Goal: Feedback & Contribution: Leave review/rating

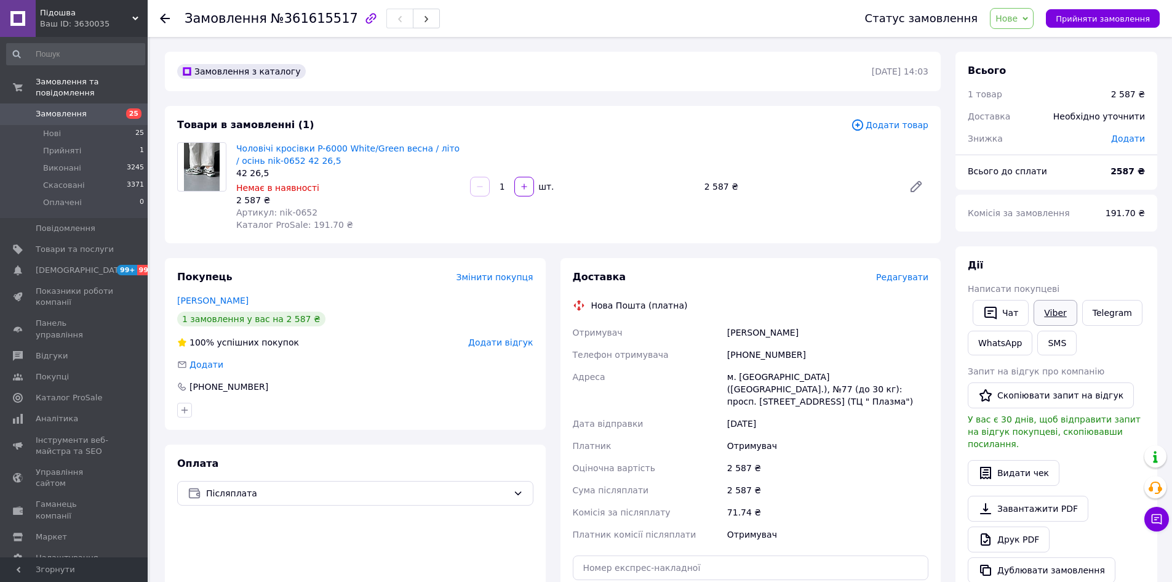
click at [1053, 316] on link "Viber" at bounding box center [1055, 313] width 43 height 26
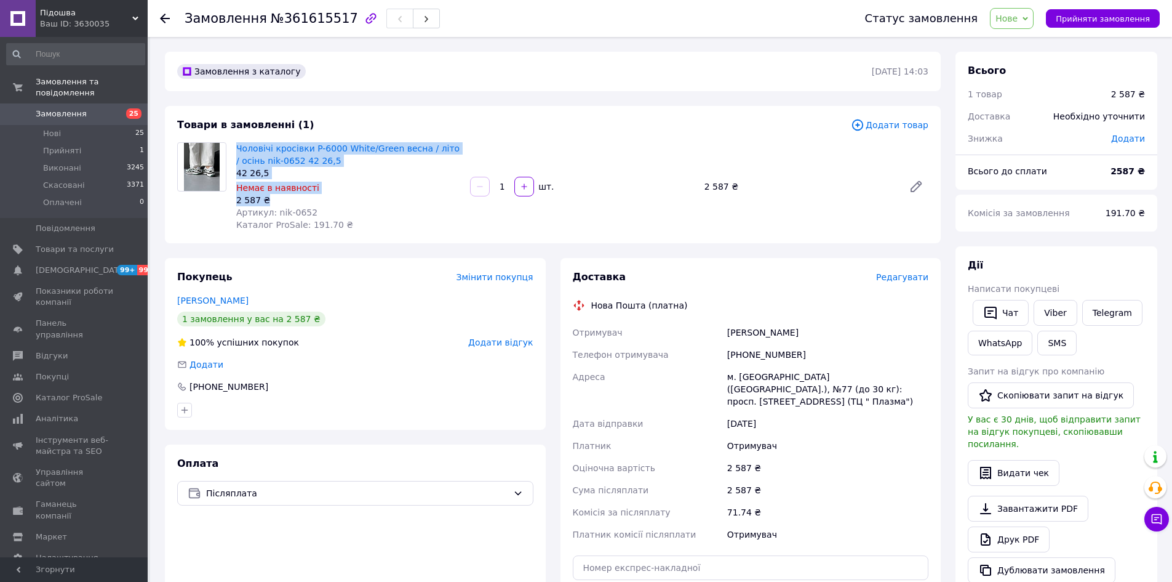
drag, startPoint x: 234, startPoint y: 148, endPoint x: 270, endPoint y: 194, distance: 58.7
click at [270, 194] on div "Чоловічі кросівки P-6000 White/Green весна / літо / осінь nik-0652 42 26,5 42 2…" at bounding box center [348, 187] width 234 height 94
copy div "Чоловічі кросівки P-6000 White/Green весна / літо / осінь nik-0652 42 26,5 42 2…"
click at [934, 255] on div "Замовлення з каталогу [DATE] 14:03 Товари в замовленні (1) Додати товар Чоловіч…" at bounding box center [553, 472] width 791 height 841
drag, startPoint x: 834, startPoint y: 255, endPoint x: 835, endPoint y: 248, distance: 7.4
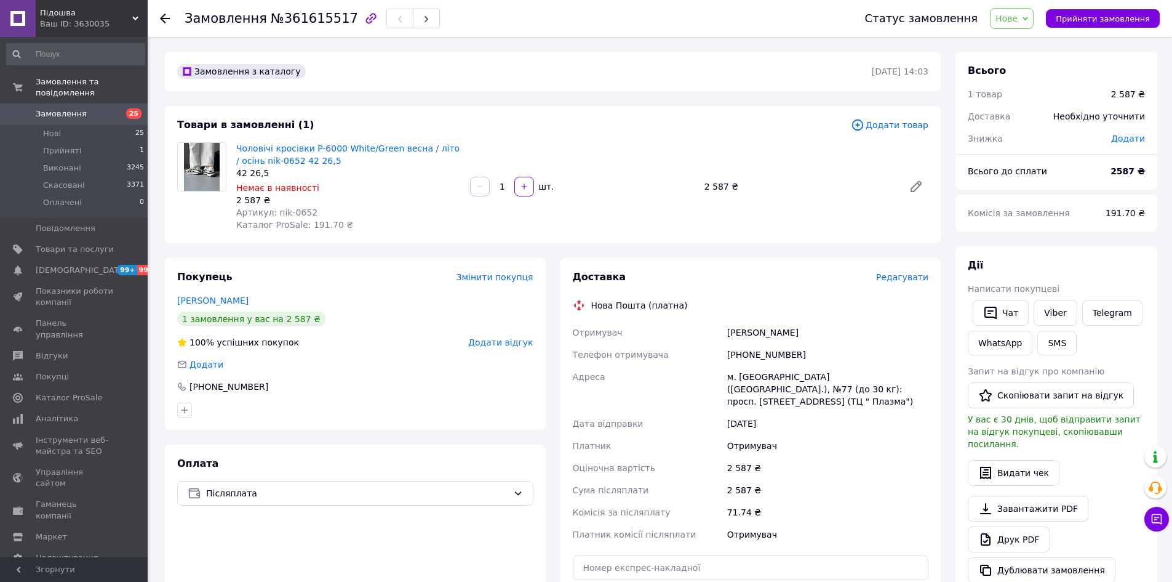
click at [834, 255] on div "Замовлення з каталогу [DATE] 14:03 Товари в замовленні (1) Додати товар Чоловіч…" at bounding box center [553, 472] width 791 height 841
drag, startPoint x: 448, startPoint y: 145, endPoint x: 318, endPoint y: 151, distance: 130.6
click at [318, 151] on span "Чоловічі кросівки P-6000 White/Green весна / літо / осінь nik-0652 42 26,5" at bounding box center [348, 154] width 224 height 25
copy link "6000 White/Green весна / літо /"
click at [54, 108] on span "Замовлення" at bounding box center [61, 113] width 51 height 11
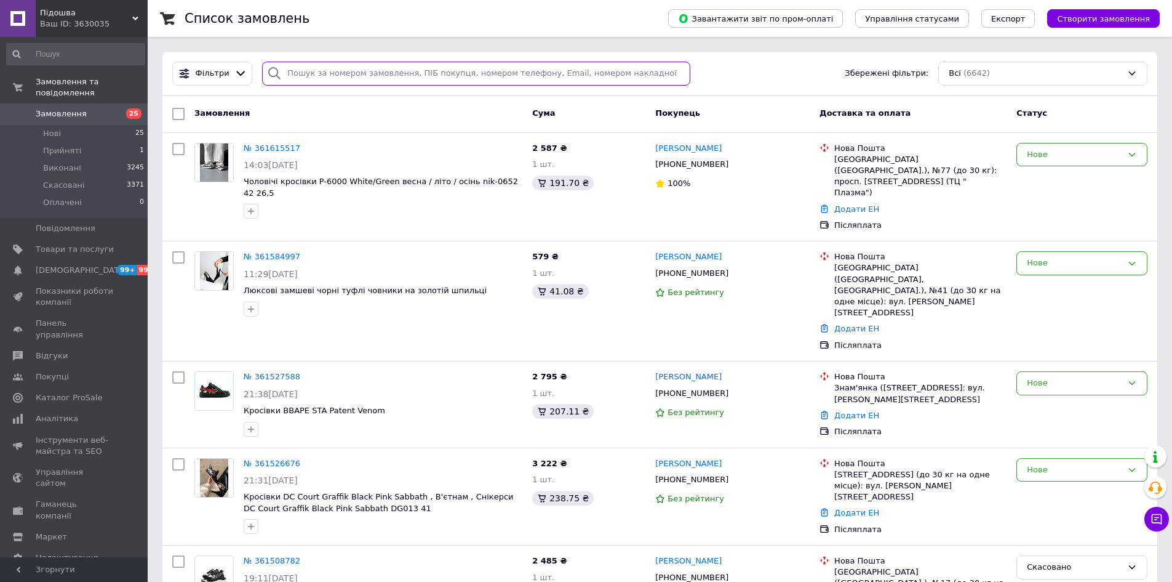
click at [295, 77] on input "search" at bounding box center [476, 74] width 428 height 24
paste input "[PERSON_NAME]"
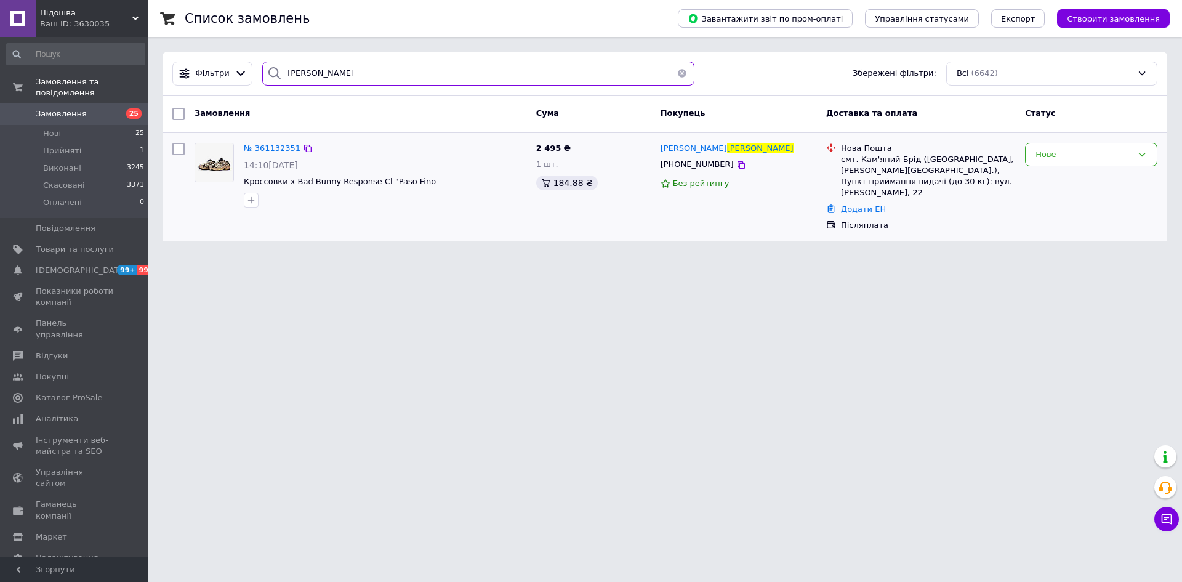
type input "[PERSON_NAME]"
click at [271, 148] on span "№ 361132351" at bounding box center [272, 147] width 57 height 9
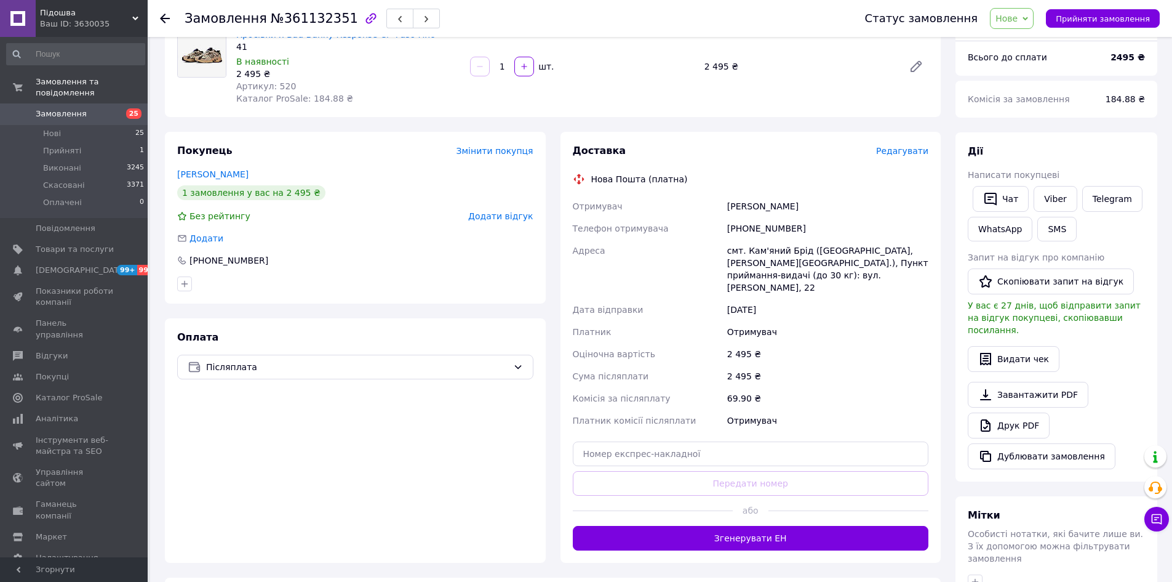
scroll to position [123, 0]
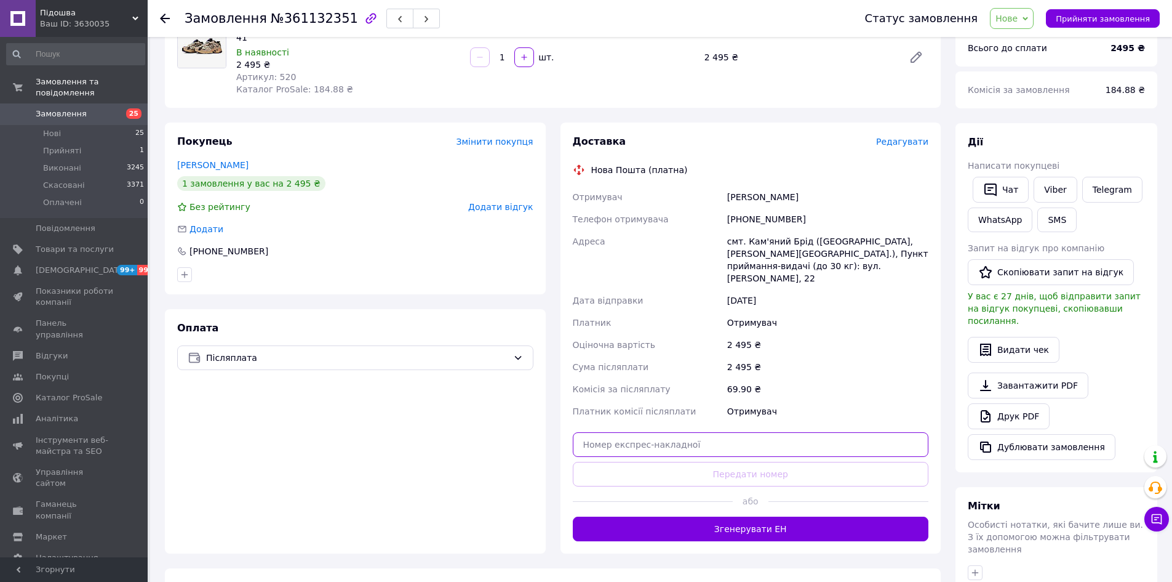
click at [823, 433] on input "text" at bounding box center [751, 444] width 356 height 25
paste input "20451244951348"
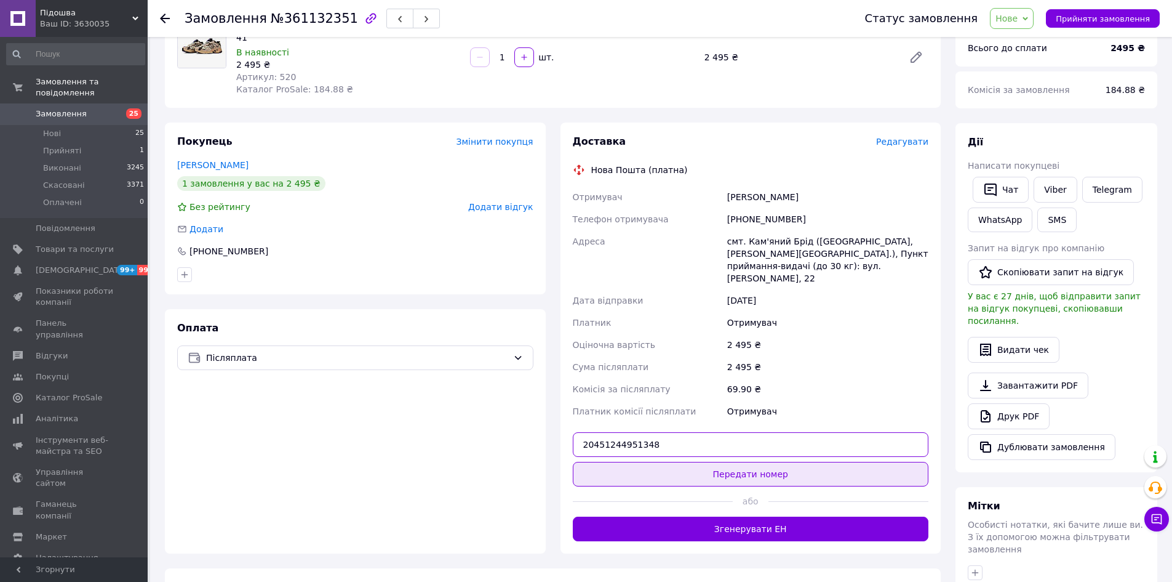
type input "20451244951348"
click at [799, 462] on button "Передати номер" at bounding box center [751, 474] width 356 height 25
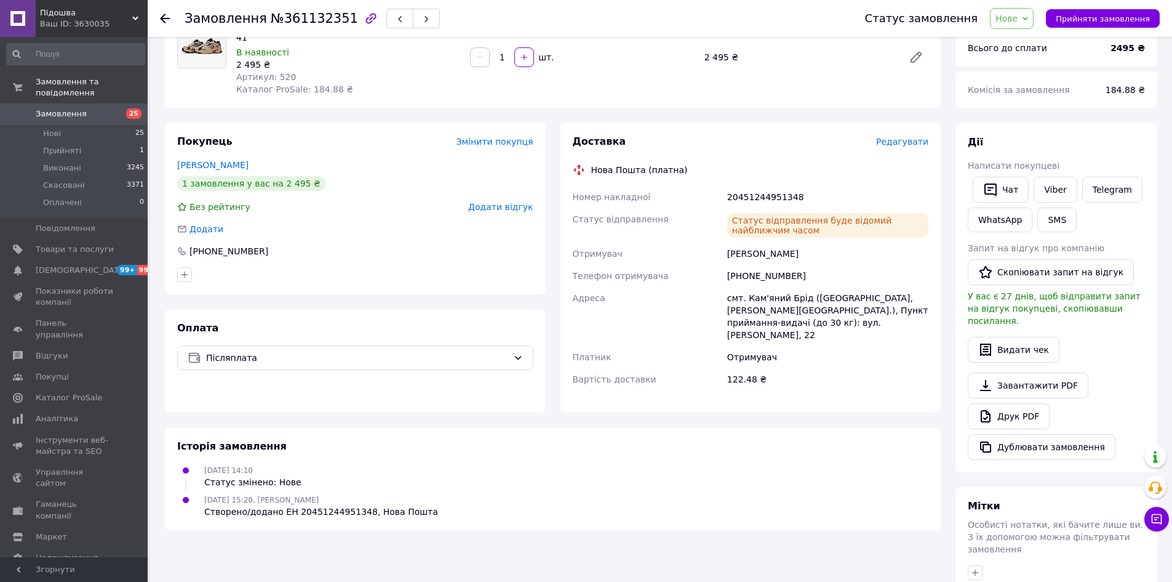
click at [769, 199] on div "20451244951348" at bounding box center [828, 197] width 206 height 22
copy div "20451244951348"
click at [66, 108] on span "Замовлення" at bounding box center [61, 113] width 51 height 11
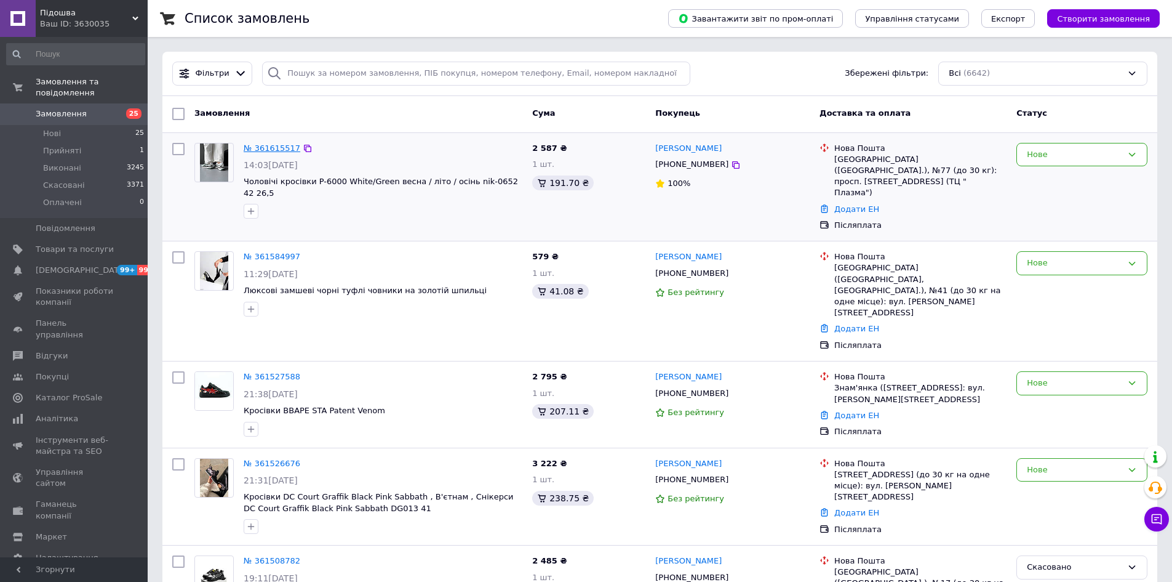
click at [262, 145] on link "№ 361615517" at bounding box center [272, 147] width 57 height 9
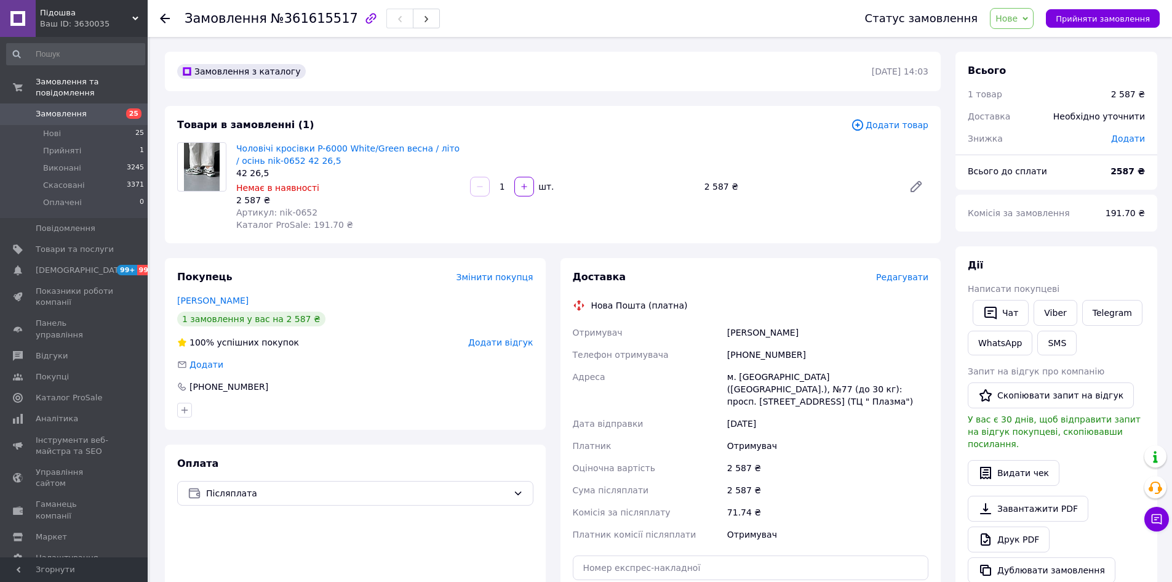
click at [926, 486] on div "2 587 ₴" at bounding box center [828, 490] width 206 height 22
click at [364, 17] on icon "button" at bounding box center [371, 18] width 15 height 15
click at [950, 409] on div "Всього 1 товар 2 587 ₴ Доставка Необхідно уточнити Знижка Додати Всього до спла…" at bounding box center [1056, 472] width 217 height 841
click at [84, 108] on span "Замовлення" at bounding box center [75, 113] width 78 height 11
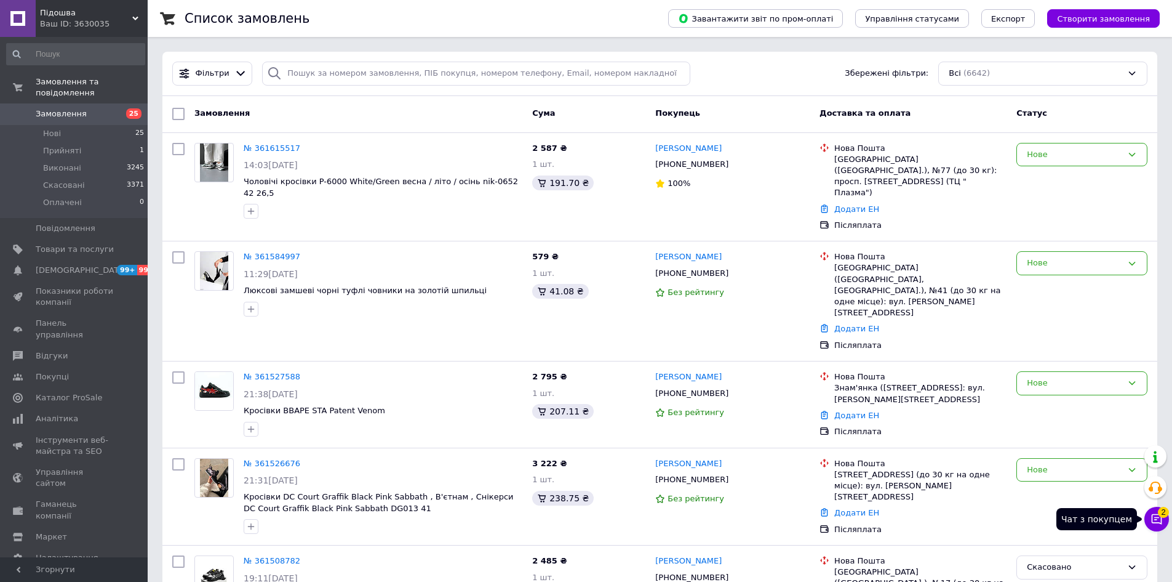
click at [1153, 514] on icon at bounding box center [1157, 519] width 12 height 12
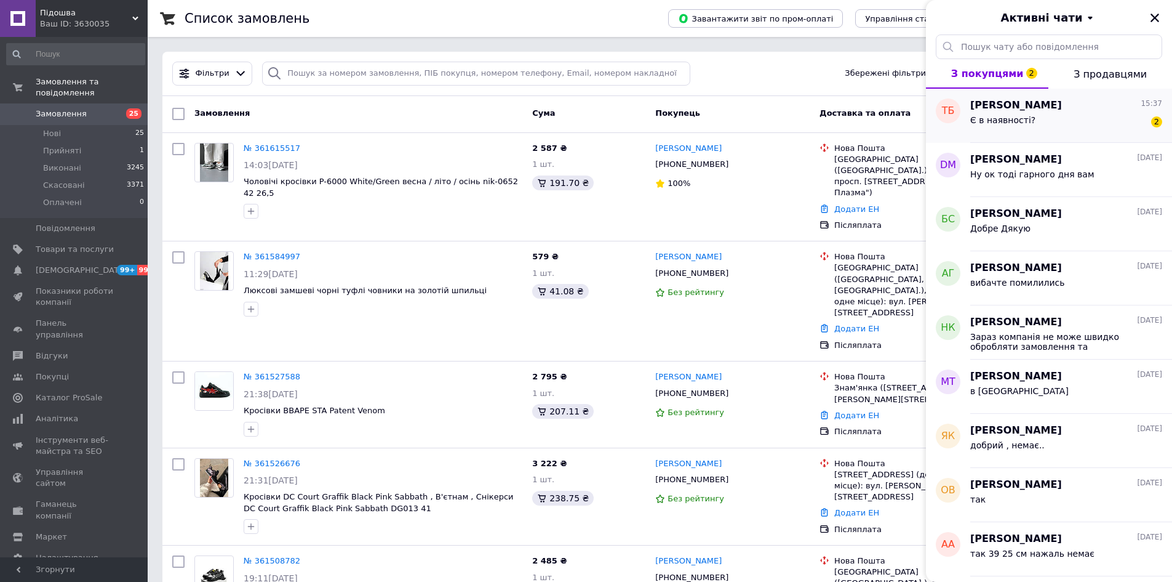
click at [993, 121] on span "Є в наявності?" at bounding box center [1002, 120] width 65 height 10
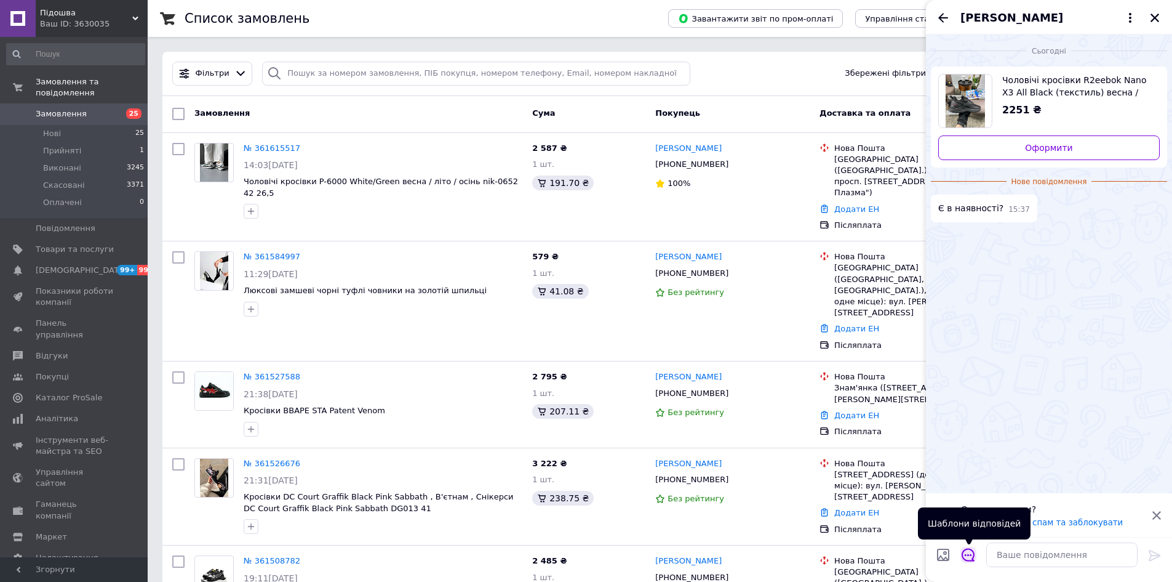
click at [964, 554] on icon "Відкрити шаблони відповідей" at bounding box center [969, 555] width 14 height 14
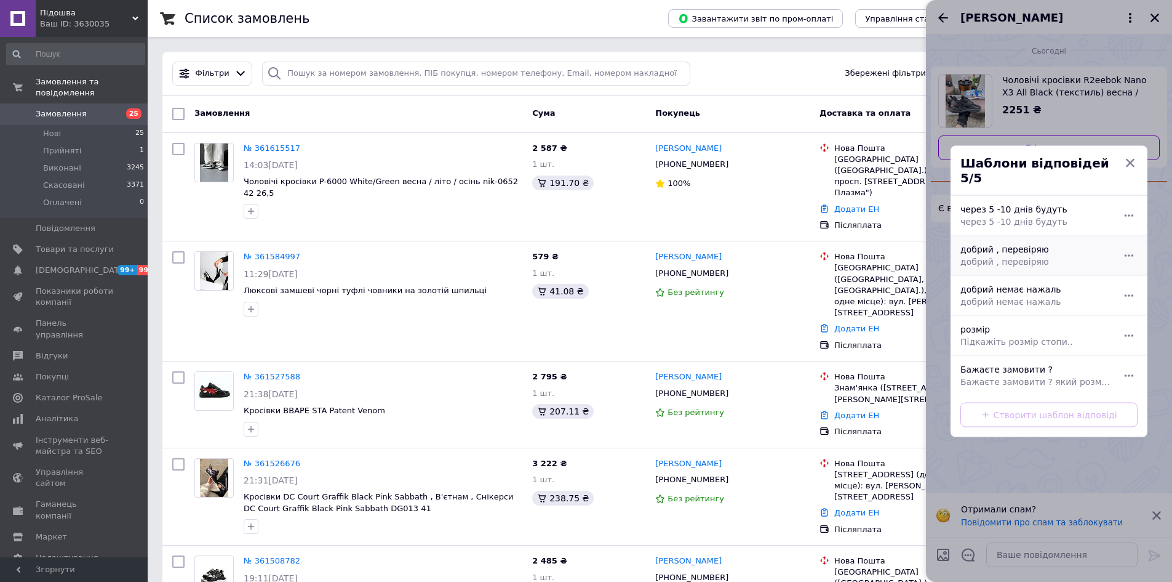
click at [1011, 255] on span "добрий , перевіряю" at bounding box center [1036, 261] width 150 height 12
type textarea "добрий , перевіряю"
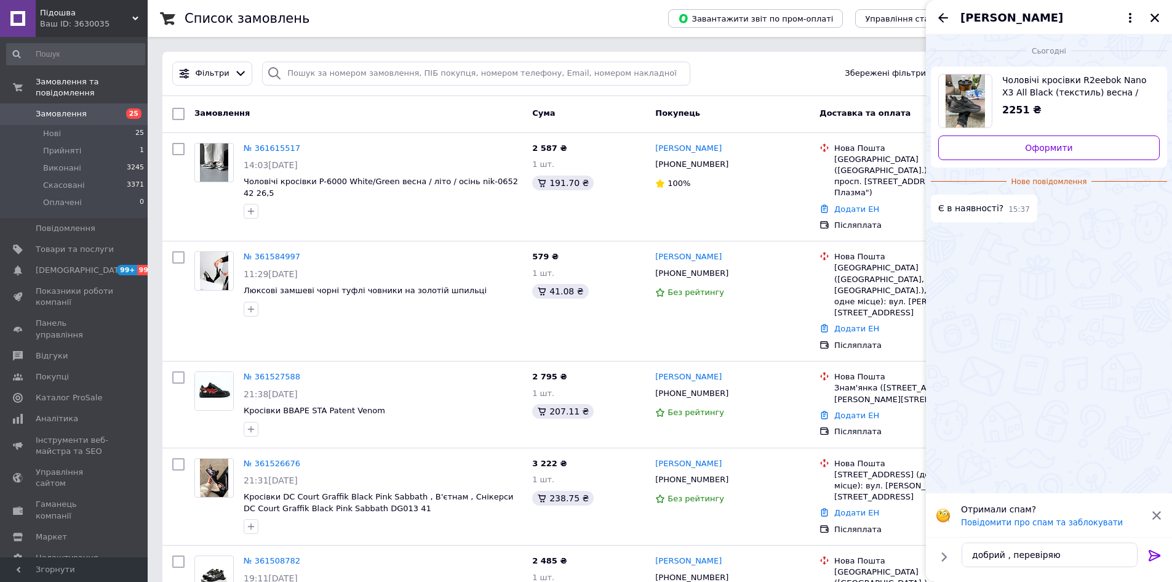
click at [1158, 556] on icon at bounding box center [1155, 555] width 12 height 11
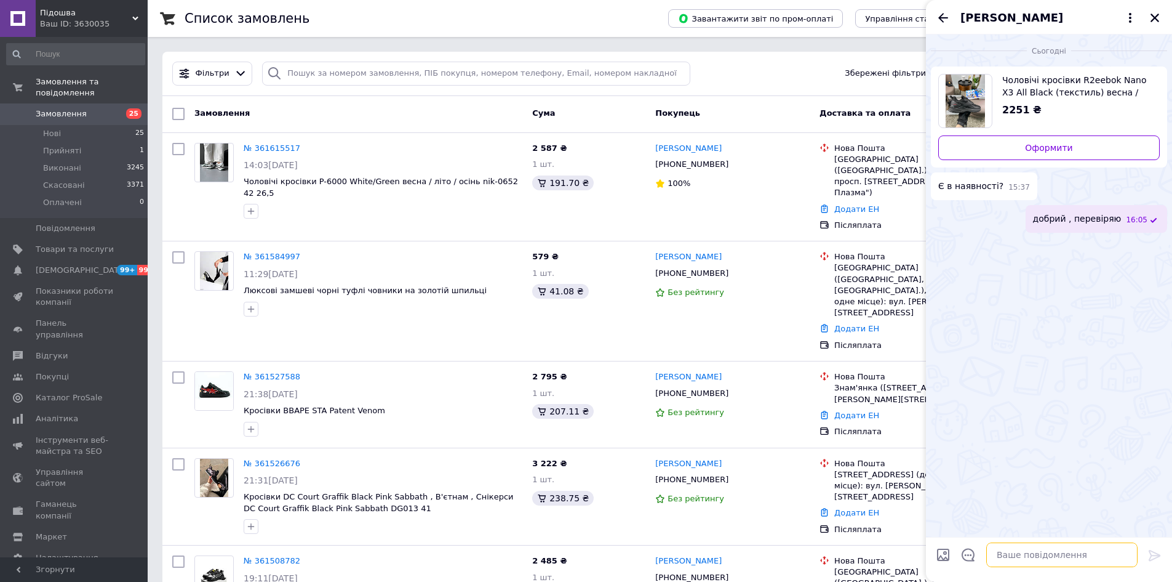
click at [1049, 553] on textarea at bounding box center [1061, 554] width 151 height 25
type textarea "який розмір ?"
click at [1049, 553] on textarea "см стопи ?" at bounding box center [1050, 554] width 176 height 25
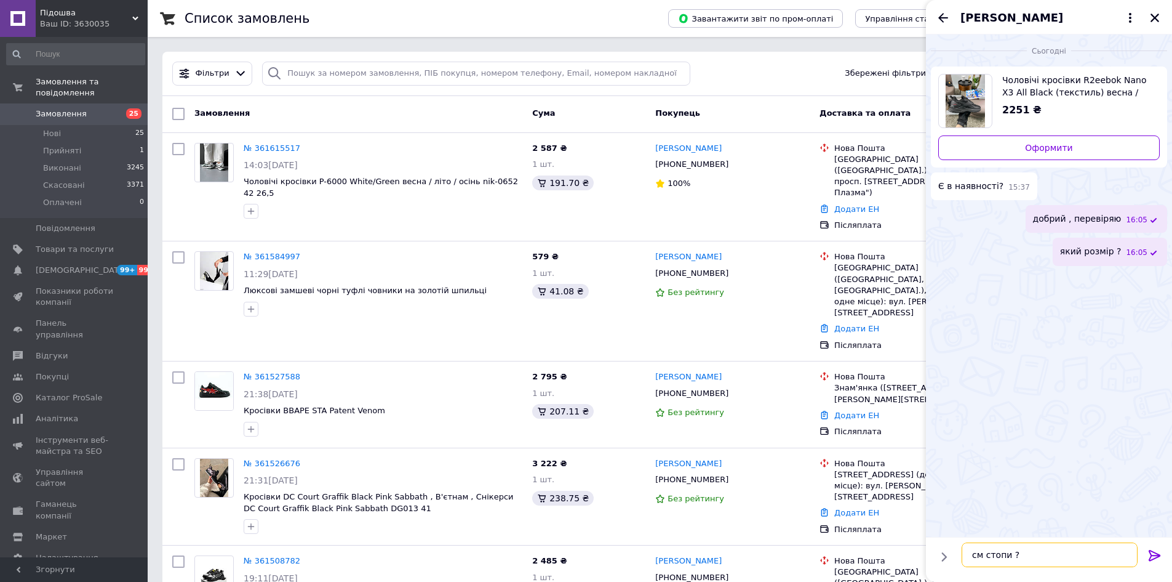
type textarea "см стопи ?"
click at [1153, 558] on icon at bounding box center [1155, 555] width 12 height 11
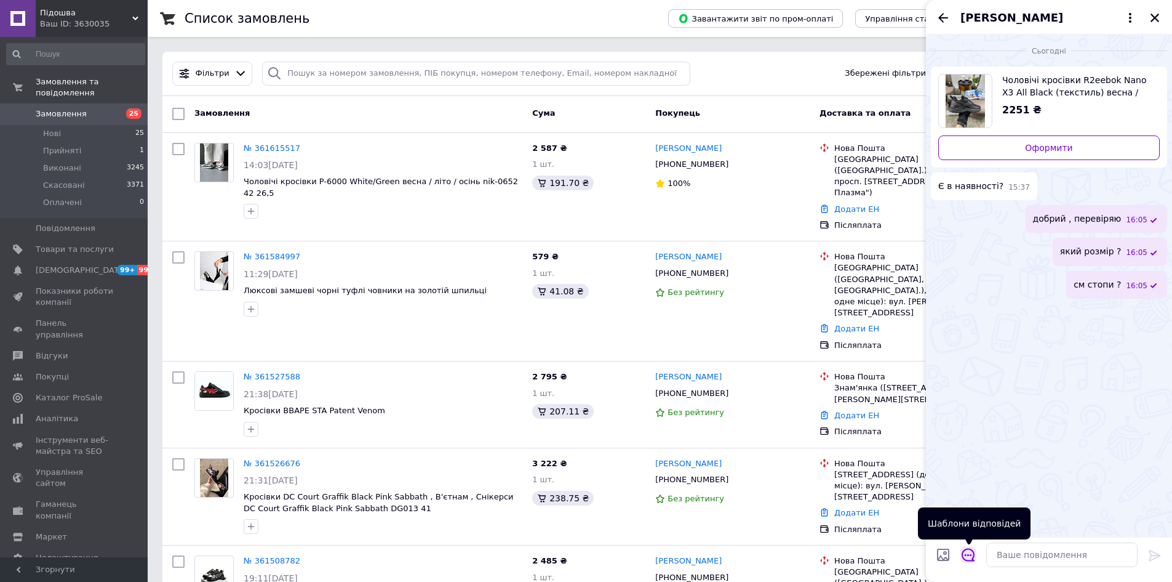
click at [972, 557] on icon "Відкрити шаблони відповідей" at bounding box center [969, 555] width 14 height 14
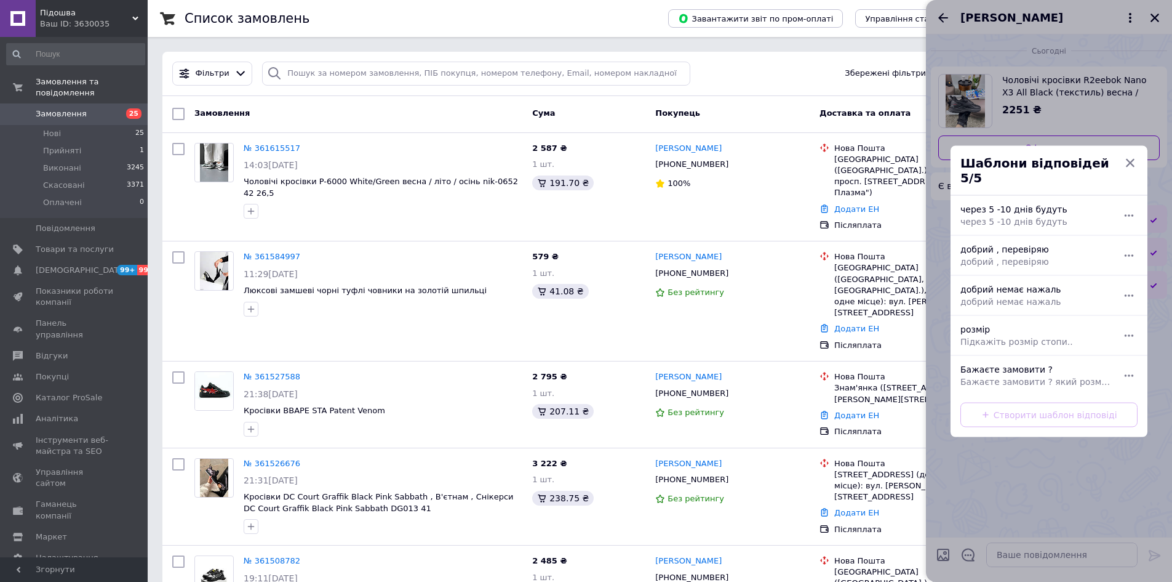
scroll to position [508, 0]
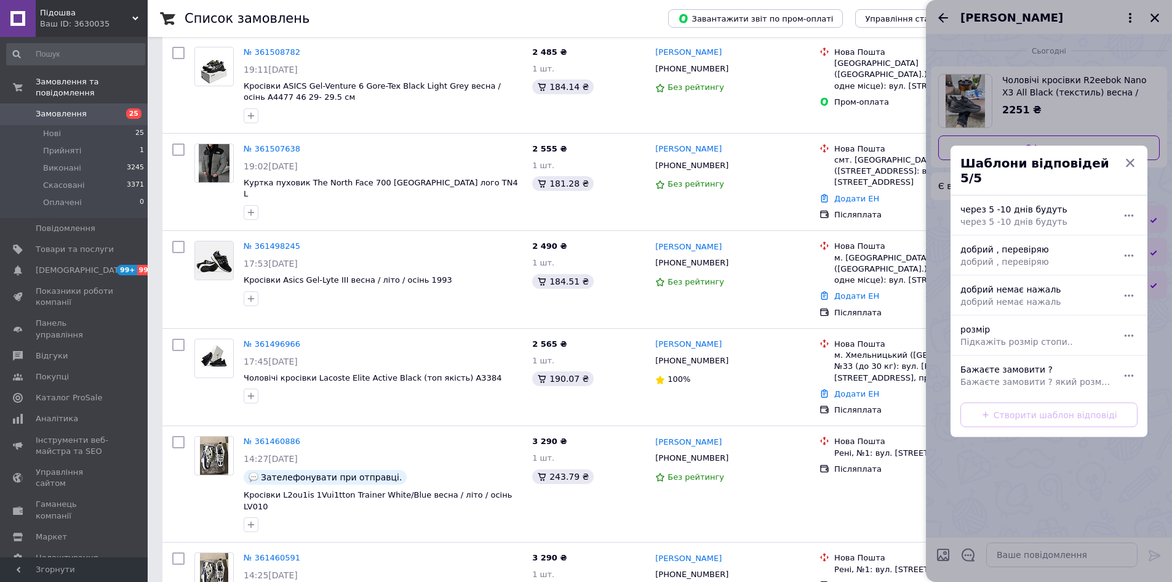
click at [1162, 52] on div at bounding box center [1049, 291] width 246 height 582
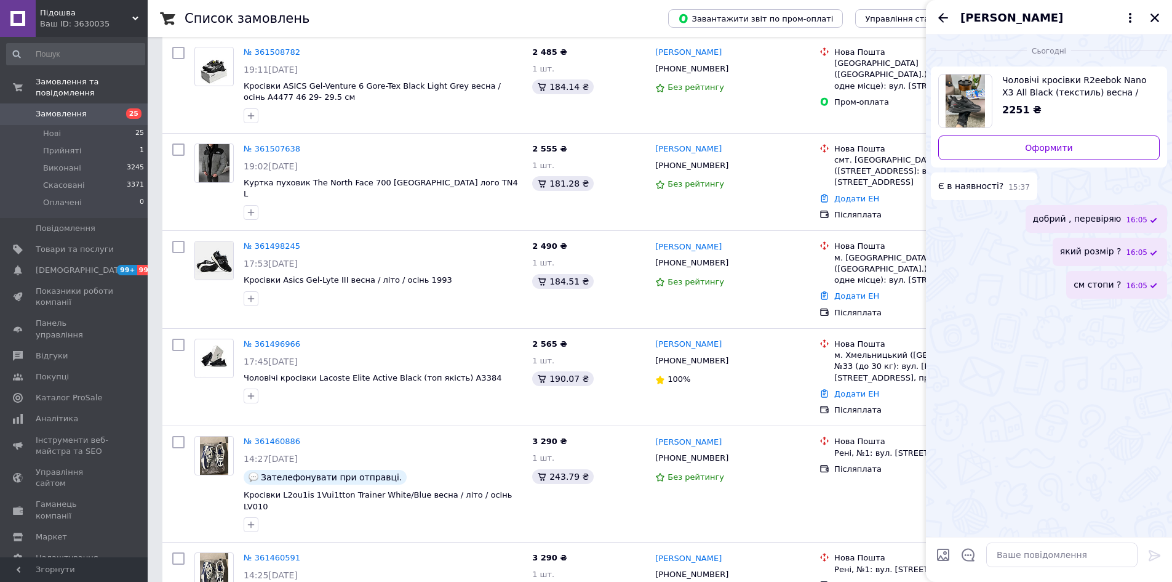
click at [1100, 79] on span "Чоловічі кросівки R2eebok Nano X3 All Black (текстиль) весна / літо / осінь 46 …" at bounding box center [1076, 86] width 148 height 25
click at [1130, 15] on icon at bounding box center [1130, 17] width 15 height 15
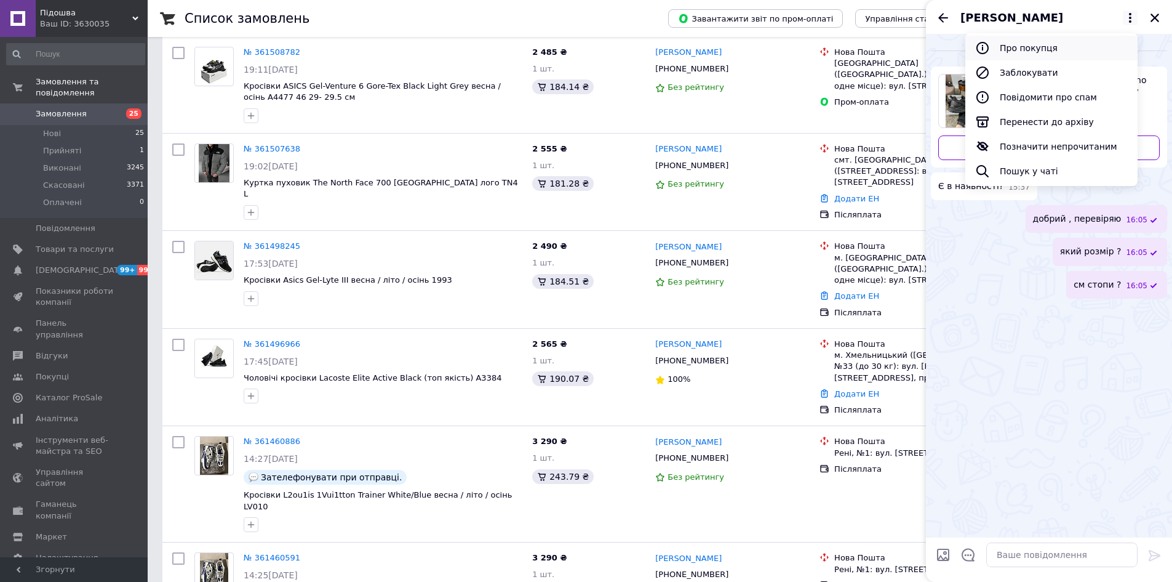
click at [1044, 45] on button "Про покупця" at bounding box center [1052, 48] width 172 height 25
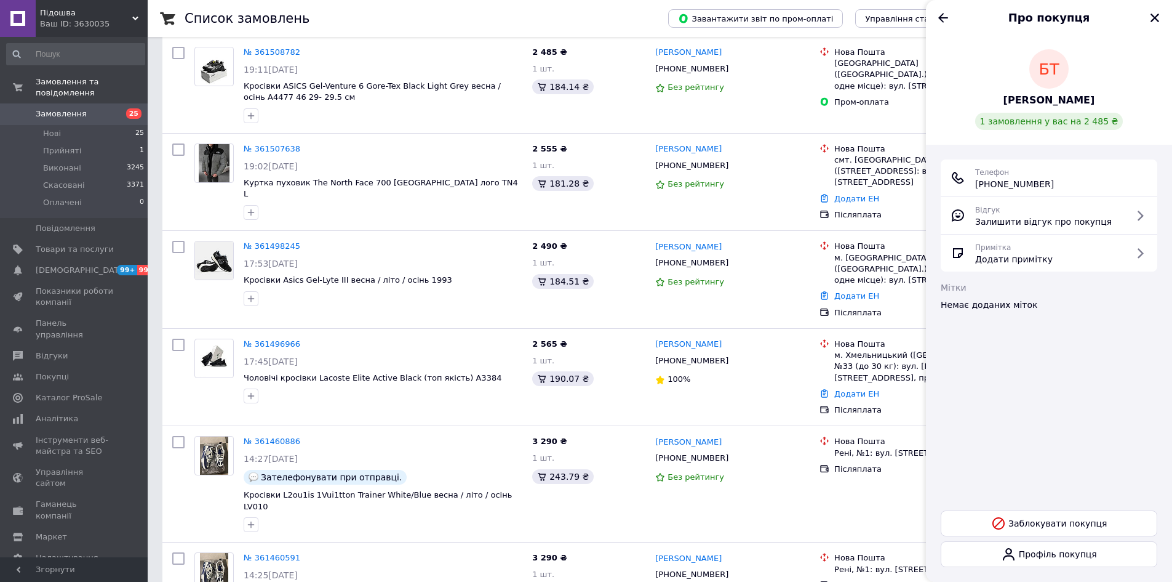
click at [1031, 182] on span "+380 (50) 748-79-17" at bounding box center [1014, 184] width 79 height 12
click at [1017, 170] on div "Телефон +380 (50) 748-79-17" at bounding box center [1014, 178] width 79 height 25
click at [1020, 181] on span "+380 (50) 748-79-17" at bounding box center [1014, 184] width 79 height 12
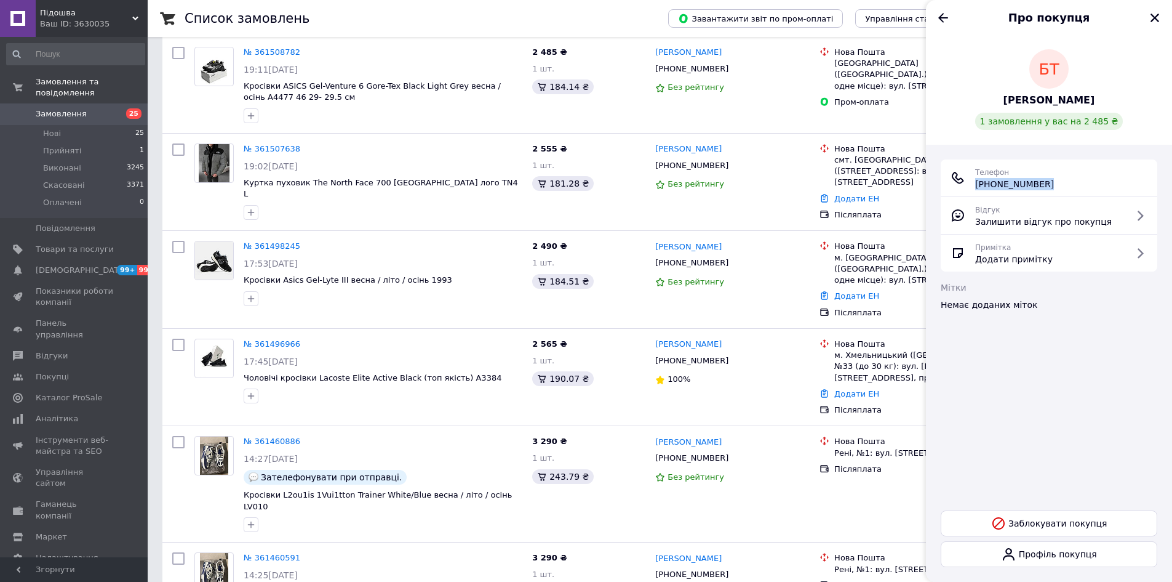
click at [1020, 181] on span "+380 (50) 748-79-17" at bounding box center [1014, 184] width 79 height 12
copy ul "+380 (50) 748-79-17"
click at [942, 20] on icon "Назад" at bounding box center [943, 17] width 15 height 15
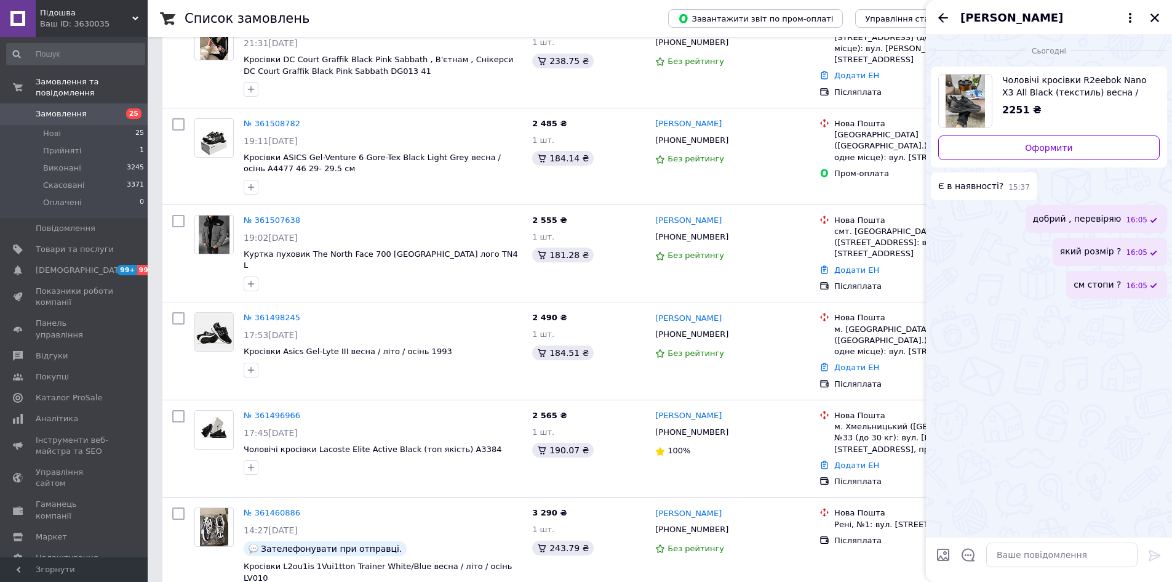
scroll to position [324, 0]
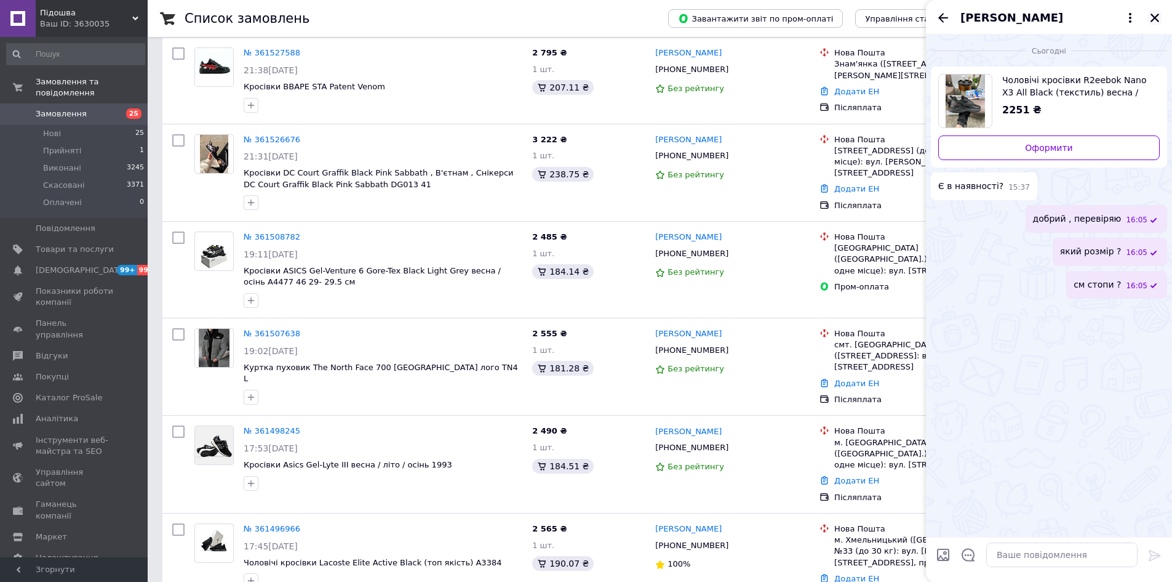
click at [1151, 21] on icon "Закрити" at bounding box center [1155, 18] width 9 height 9
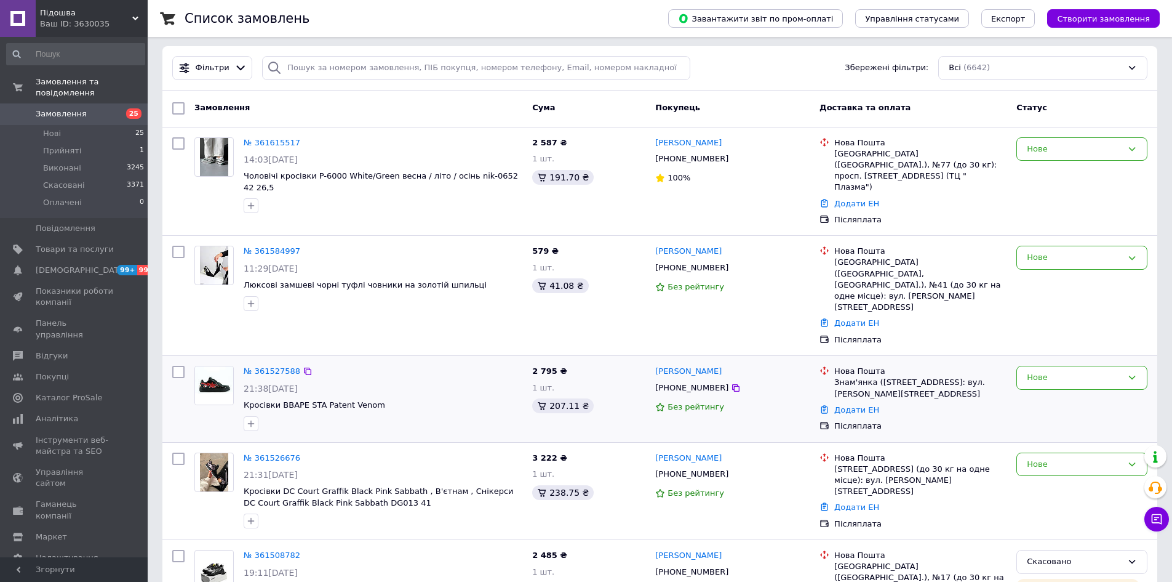
scroll to position [0, 0]
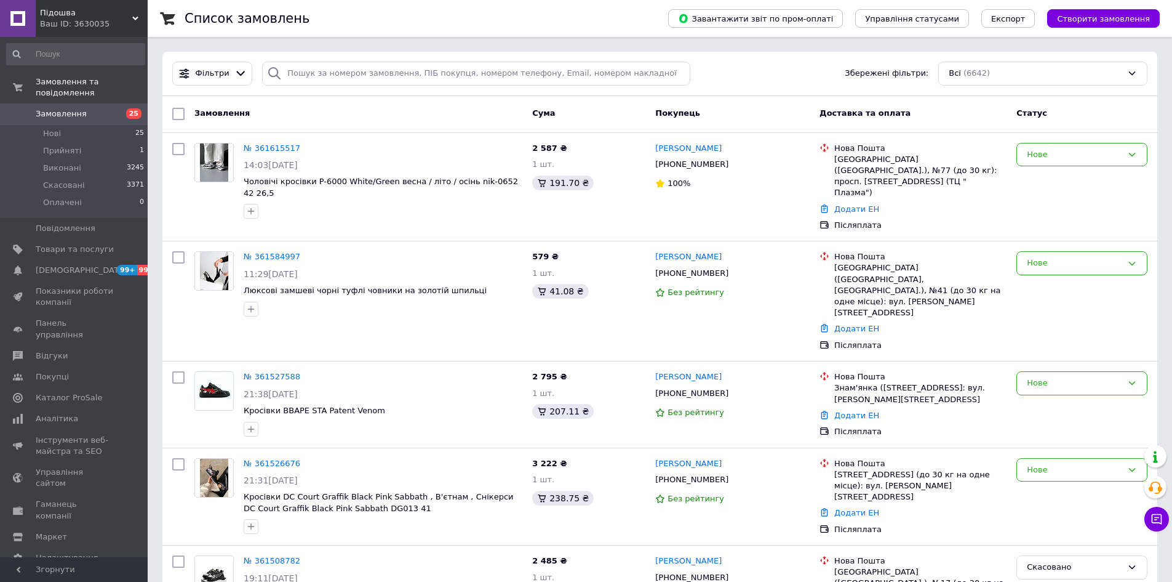
click at [66, 108] on span "Замовлення" at bounding box center [61, 113] width 51 height 11
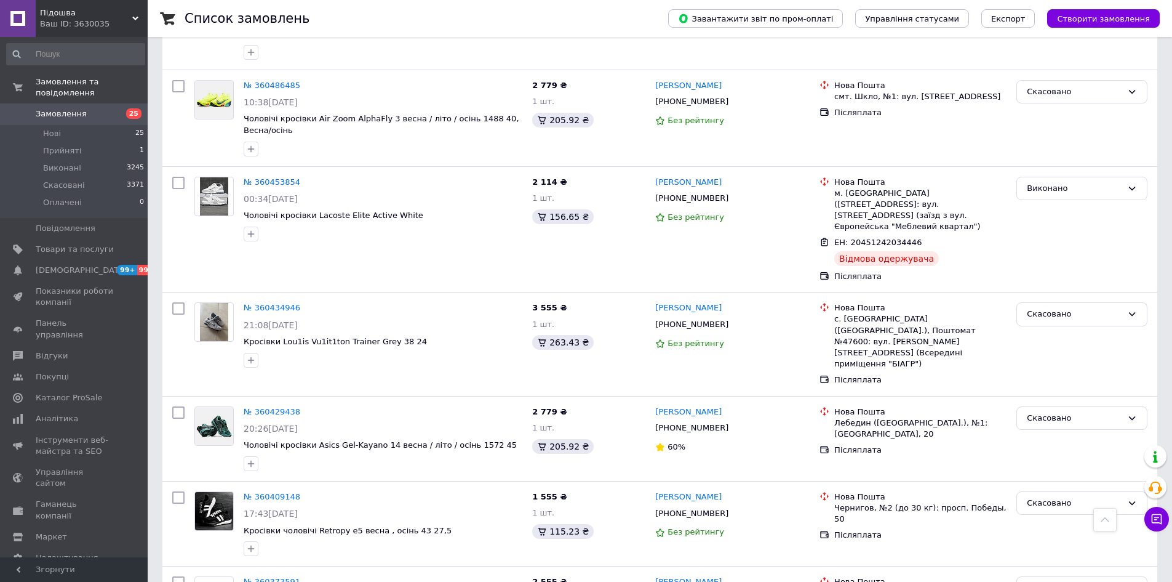
scroll to position [7139, 0]
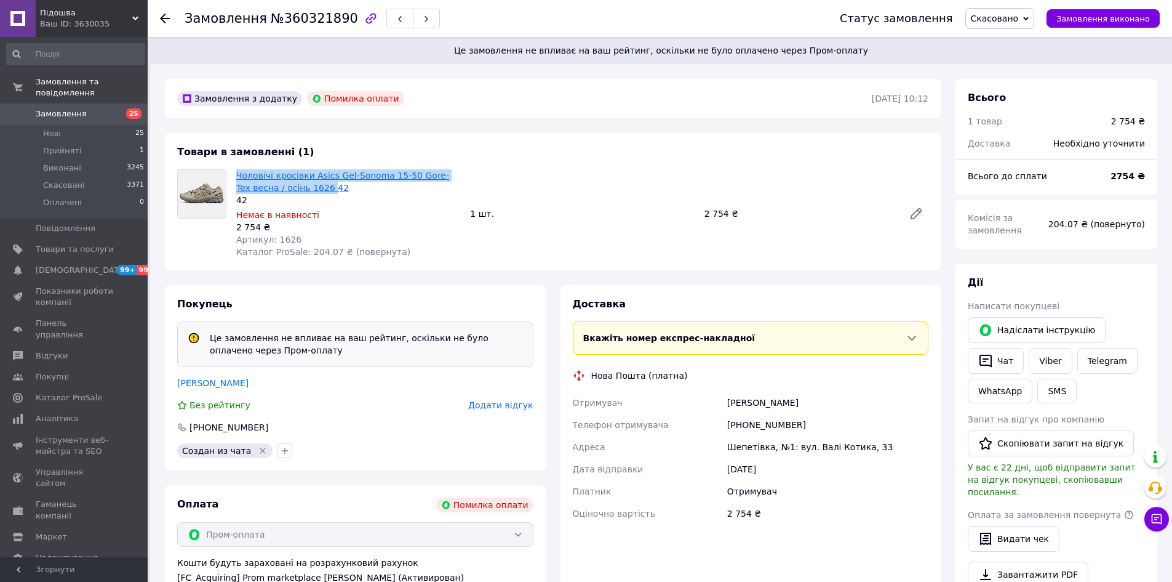
drag, startPoint x: 236, startPoint y: 173, endPoint x: 310, endPoint y: 191, distance: 76.7
click at [310, 191] on div "Чоловічі кросівки Asics Gel-Sonoma 15-50 Gore-Tex весна / осінь 1626 42 42 Нема…" at bounding box center [348, 214] width 234 height 94
click at [74, 108] on span "Замовлення" at bounding box center [61, 113] width 51 height 11
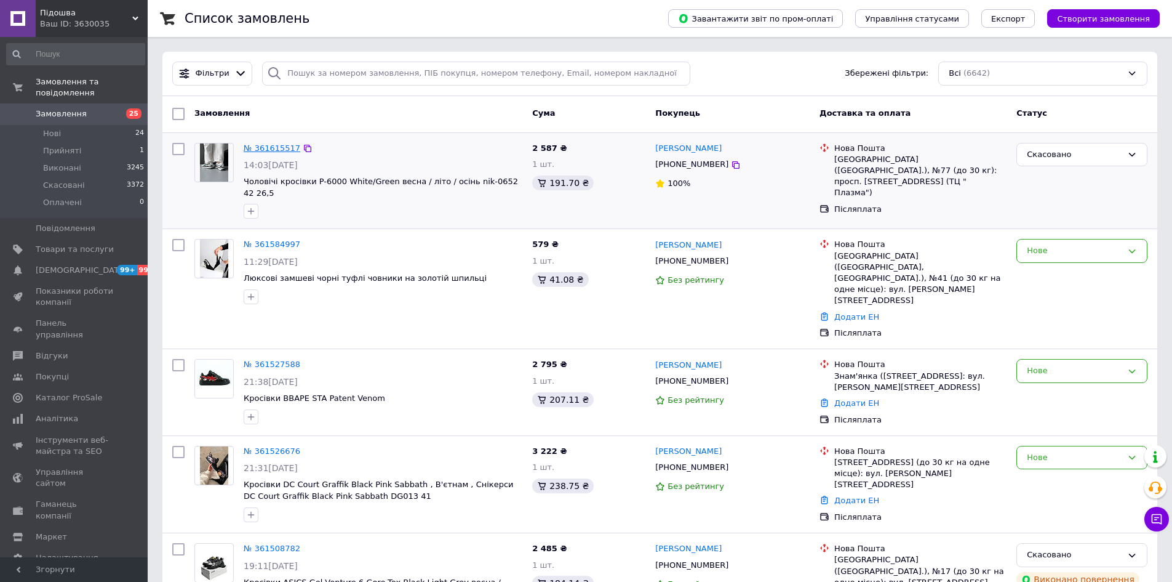
click at [281, 151] on link "№ 361615517" at bounding box center [272, 147] width 57 height 9
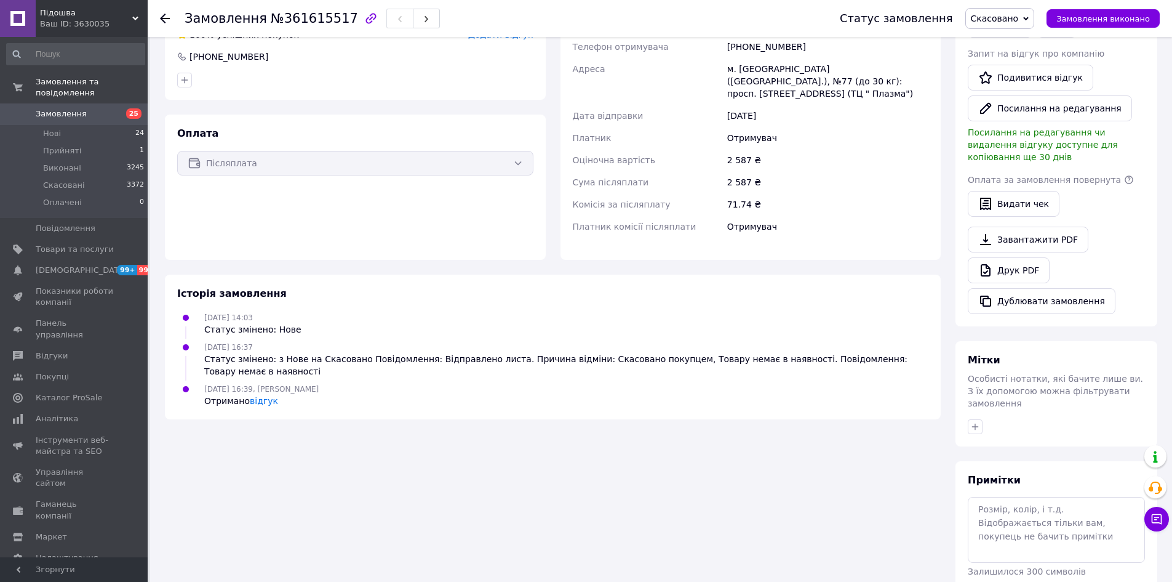
scroll to position [340, 0]
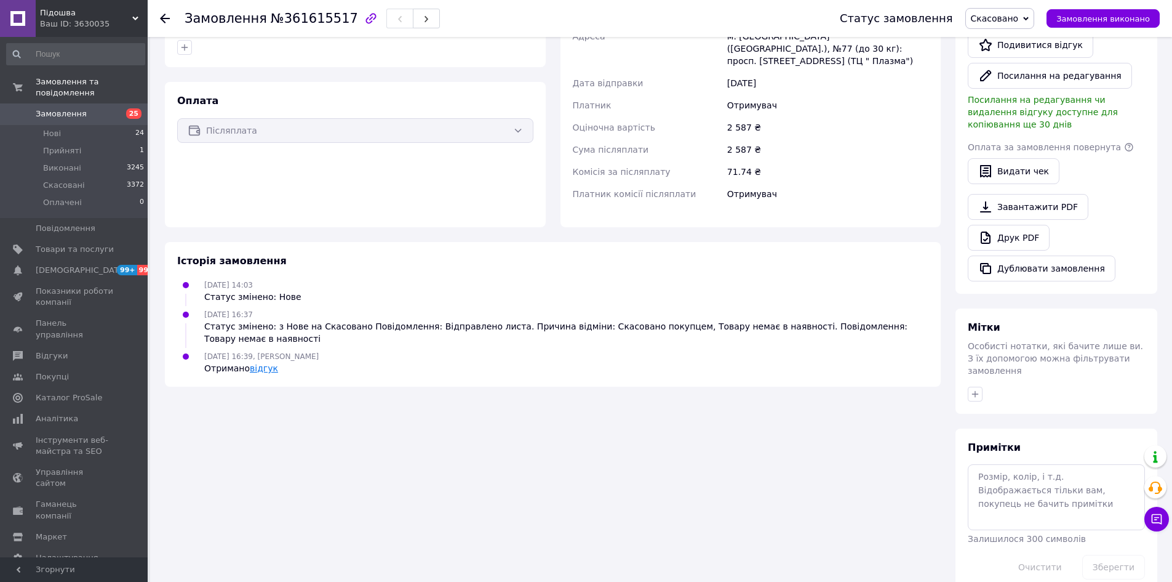
click at [264, 363] on link "відгук" at bounding box center [264, 368] width 28 height 10
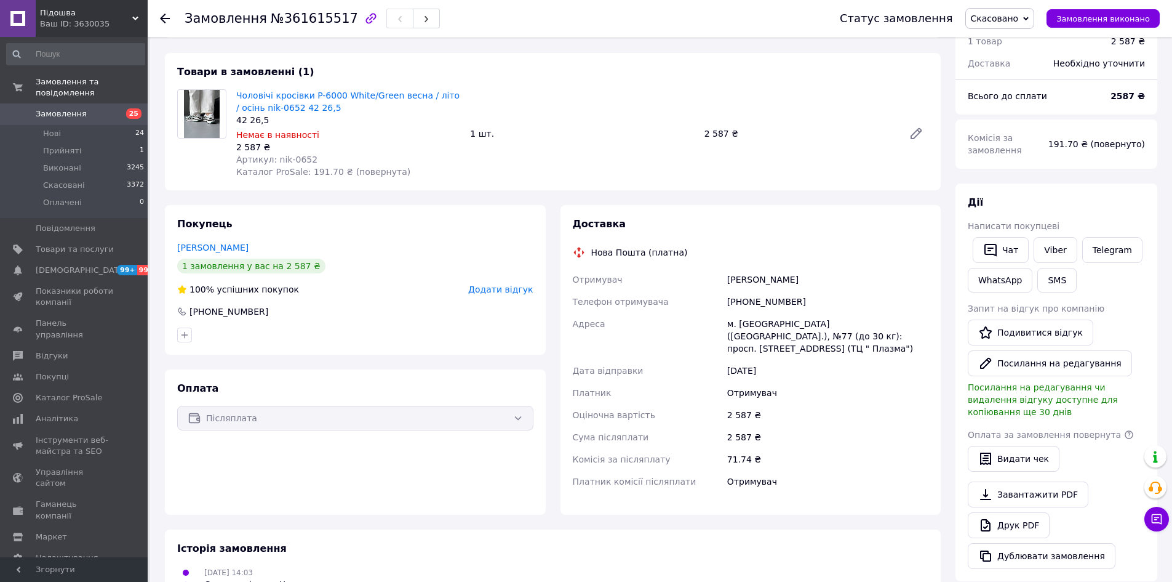
scroll to position [33, 0]
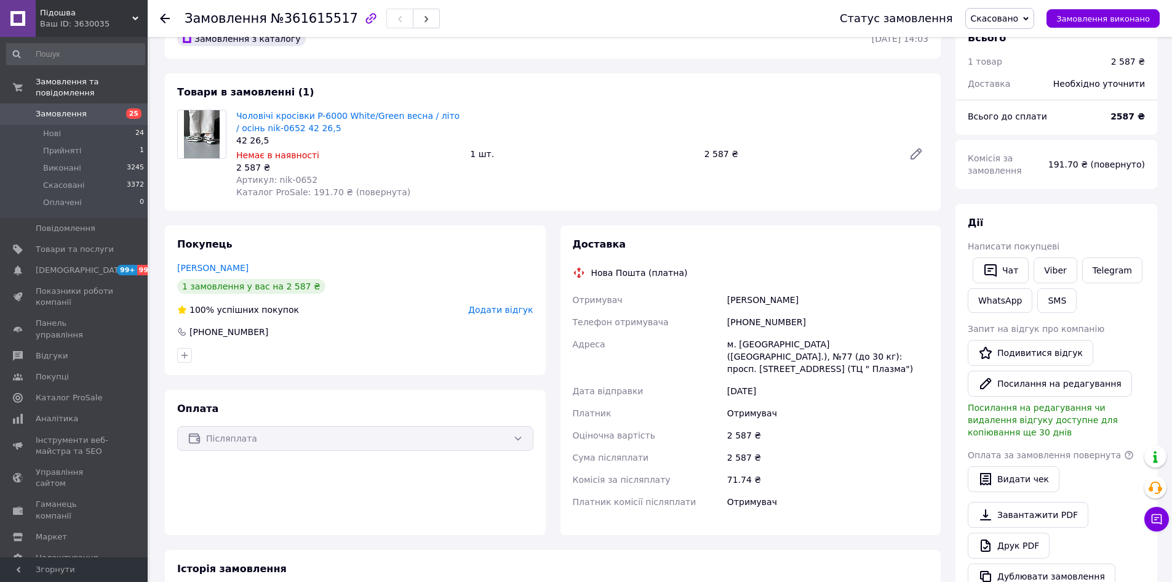
click at [507, 308] on span "Додати відгук" at bounding box center [500, 310] width 65 height 10
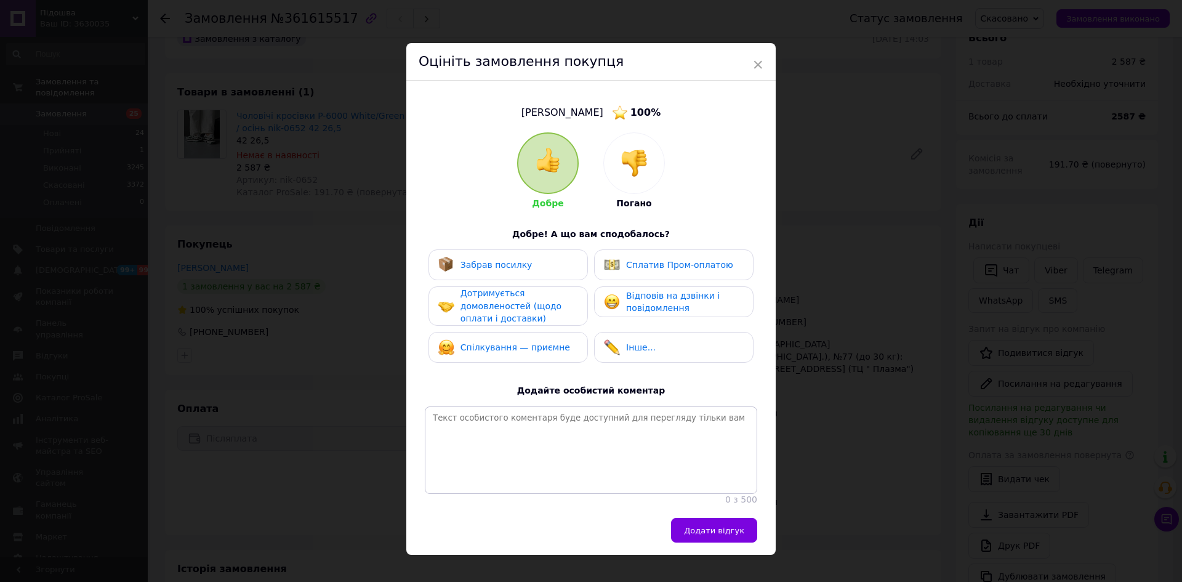
drag, startPoint x: 639, startPoint y: 259, endPoint x: 638, endPoint y: 297, distance: 37.6
click at [639, 266] on span "Сплатив Пром-оплатою" at bounding box center [679, 265] width 107 height 10
click at [642, 180] on div at bounding box center [634, 163] width 60 height 60
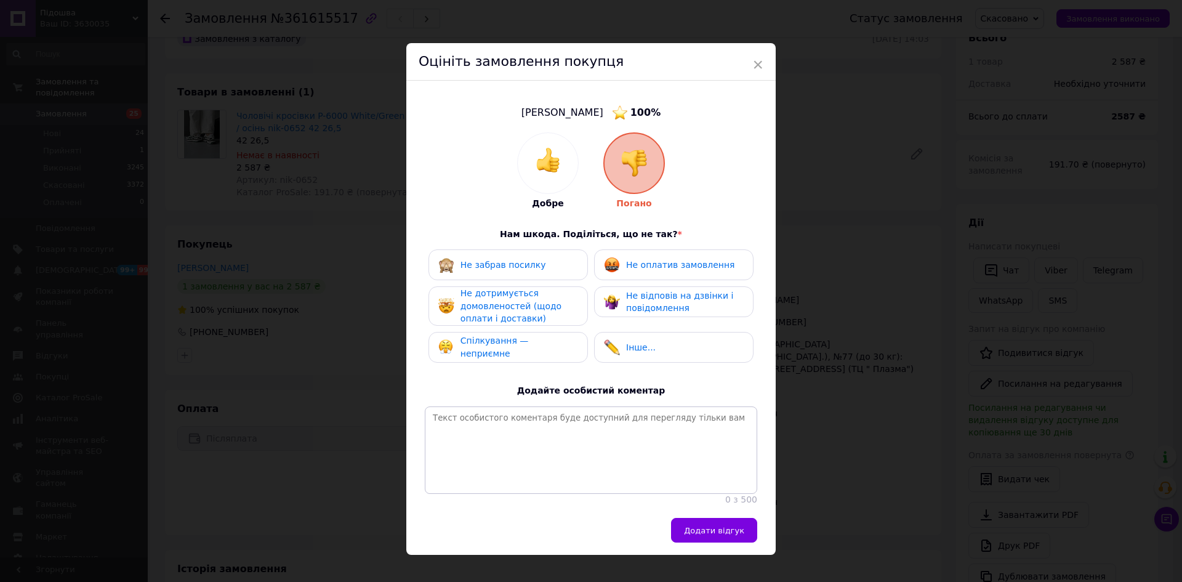
click at [647, 274] on div "Не оплатив замовлення" at bounding box center [673, 264] width 159 height 31
drag, startPoint x: 647, startPoint y: 303, endPoint x: 565, endPoint y: 304, distance: 81.8
click at [644, 303] on span "Не відповів на дзвінки і повідомлення" at bounding box center [679, 301] width 107 height 23
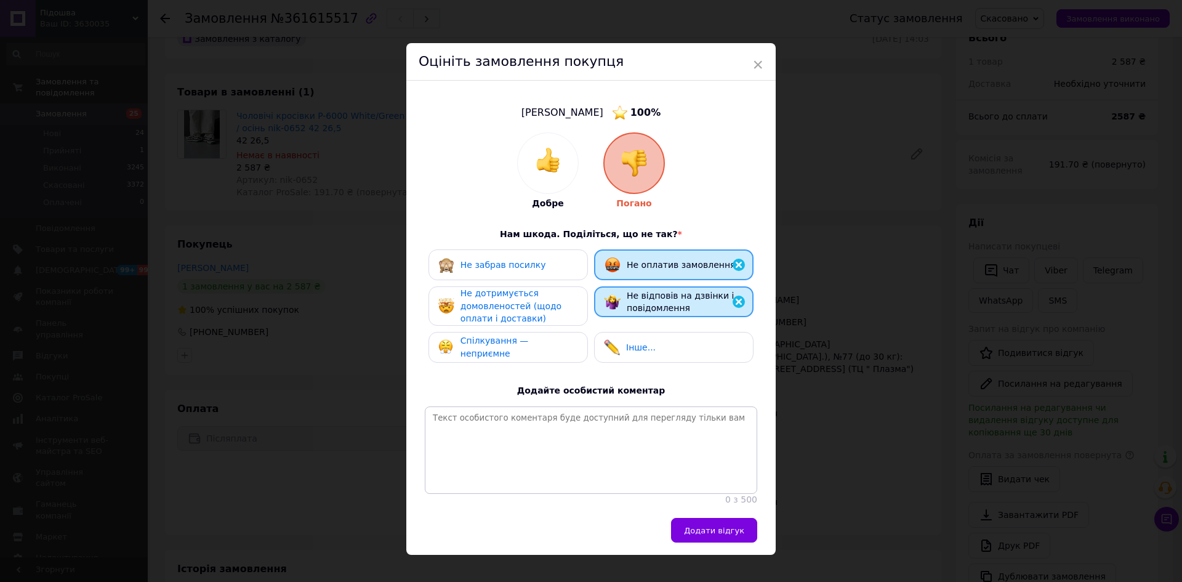
drag, startPoint x: 563, startPoint y: 304, endPoint x: 561, endPoint y: 344, distance: 40.1
click at [563, 310] on div "Не дотримується домовленостей (щодо оплати і доставки)" at bounding box center [518, 306] width 117 height 38
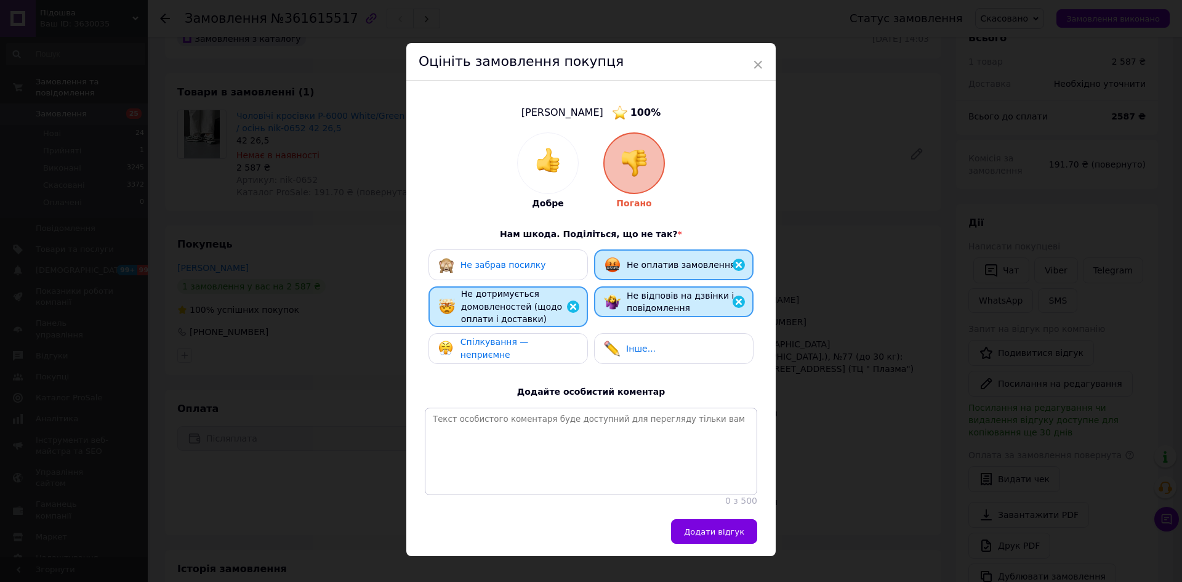
click at [529, 345] on span "Спілкування — неприємне" at bounding box center [494, 348] width 68 height 23
click at [526, 257] on div "Не забрав посилку" at bounding box center [492, 265] width 108 height 16
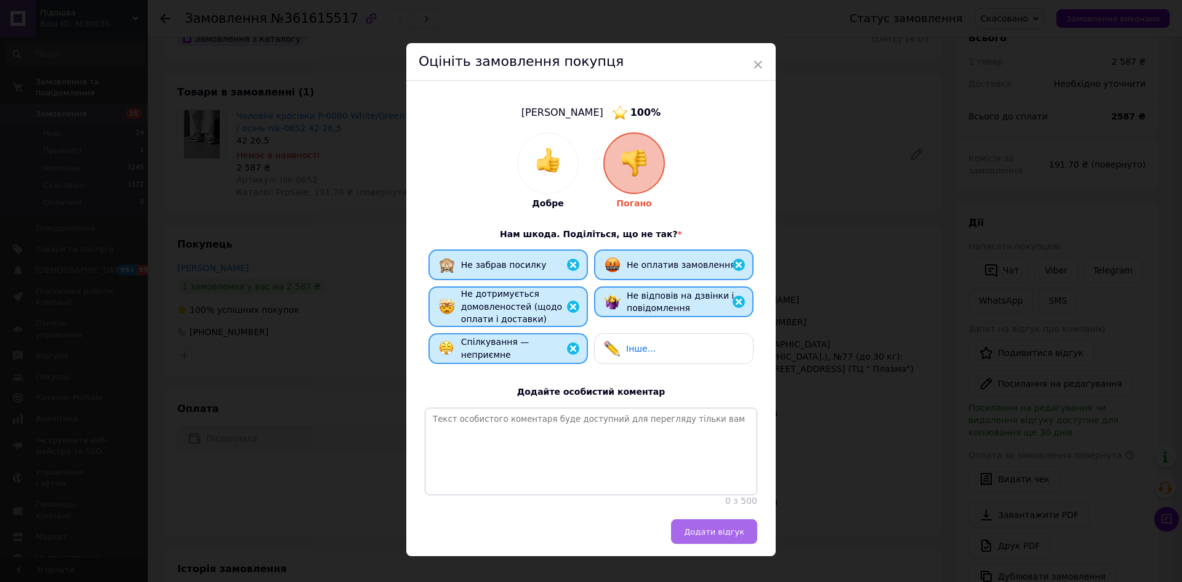
click at [711, 543] on button "Додати відгук" at bounding box center [714, 531] width 86 height 25
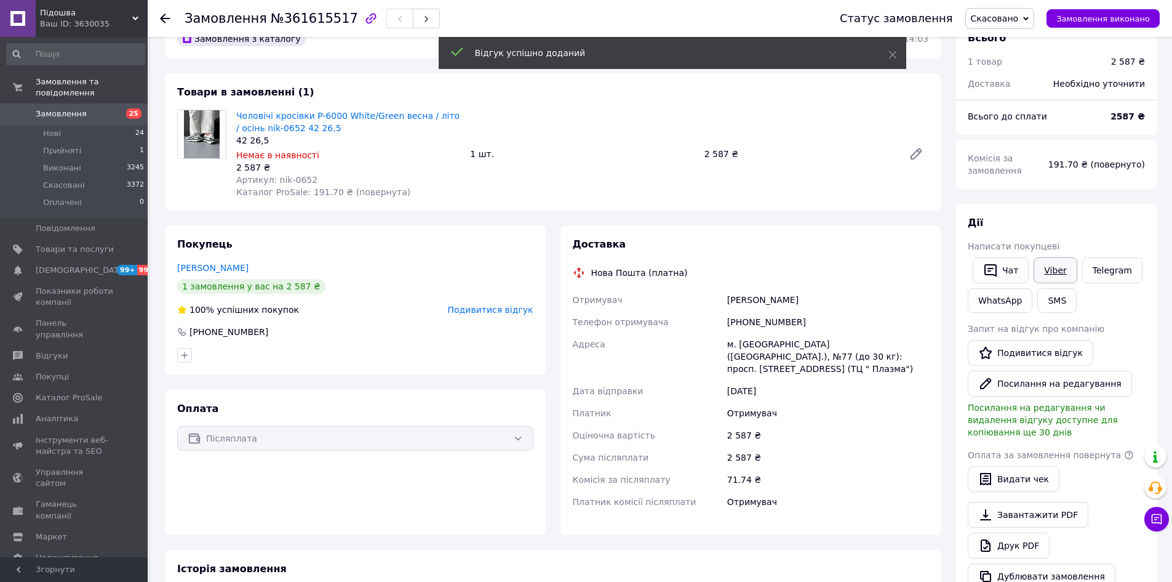
click at [1042, 266] on link "Viber" at bounding box center [1055, 270] width 43 height 26
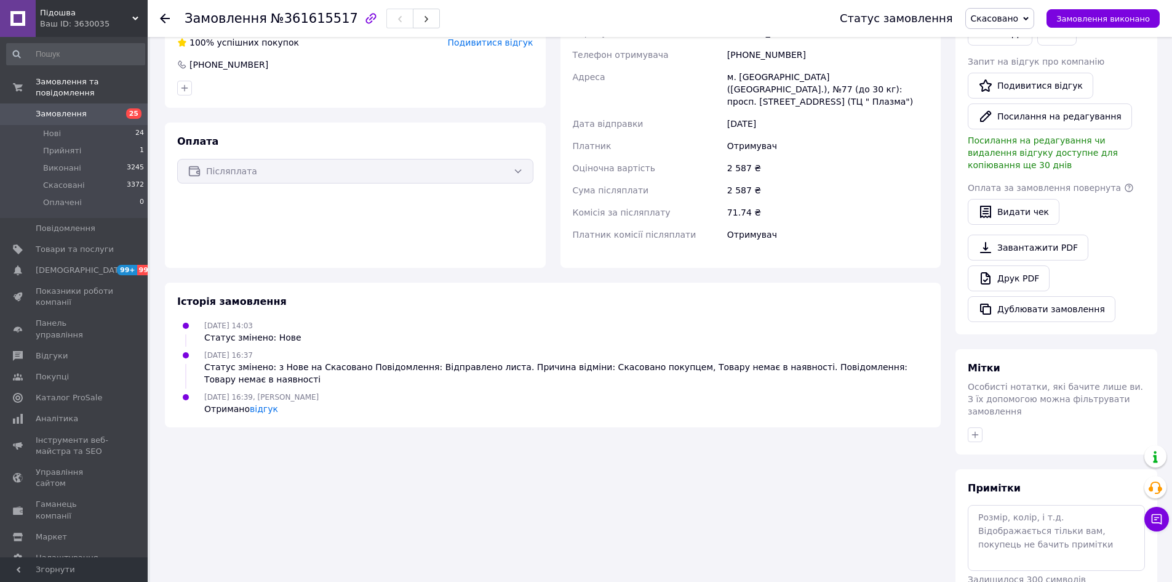
scroll to position [340, 0]
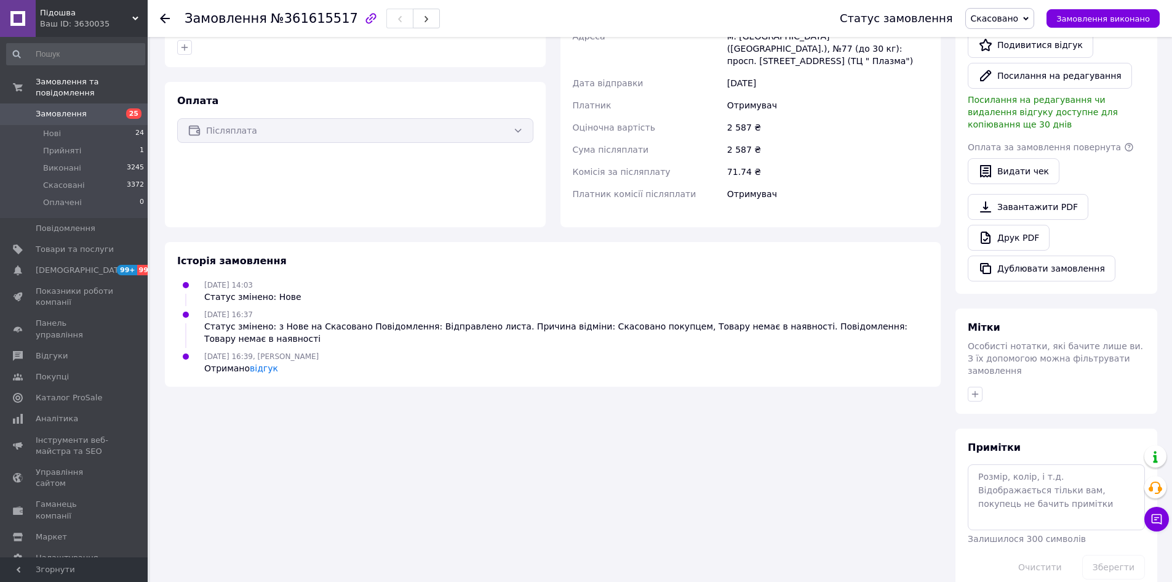
click at [935, 415] on div "Замовлення з каталогу 12.09.2025 | 14:03 Товари в замовленні (1) Чоловічі кросі…" at bounding box center [553, 151] width 791 height 880
